Goal: Register for event/course

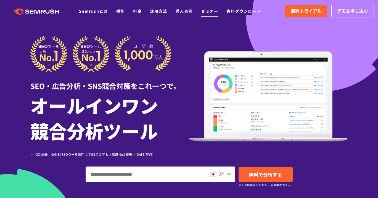
click at [204, 11] on link "セミナー" at bounding box center [209, 11] width 17 height 6
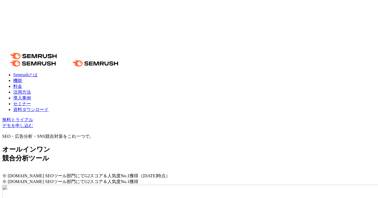
click at [31, 101] on link "セミナー" at bounding box center [22, 103] width 18 height 5
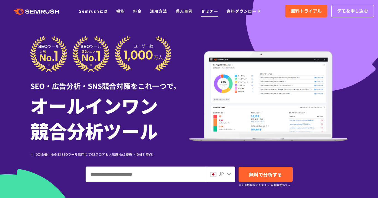
click at [207, 14] on link "セミナー" at bounding box center [209, 11] width 17 height 6
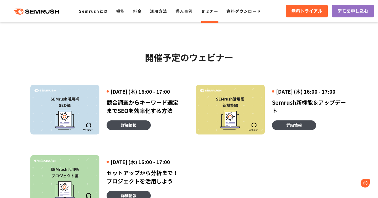
scroll to position [103, 0]
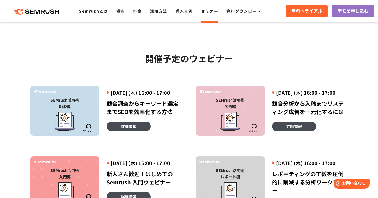
scroll to position [204, 0]
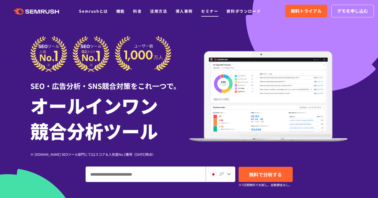
click at [204, 12] on link "セミナー" at bounding box center [209, 11] width 17 height 6
